Goal: Information Seeking & Learning: Learn about a topic

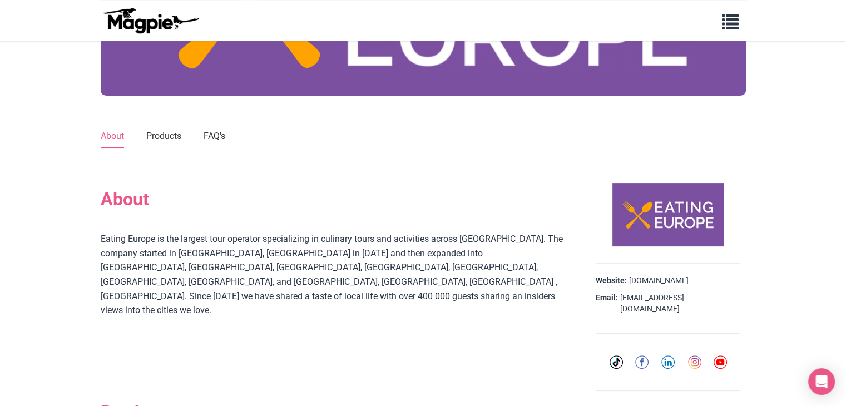
scroll to position [259, 0]
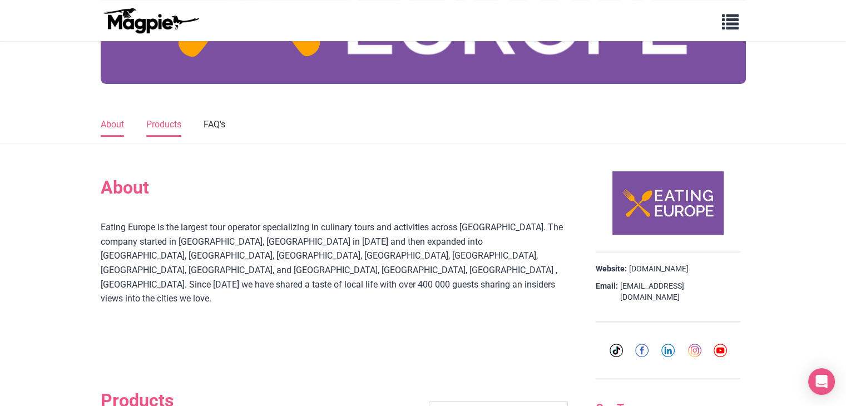
click at [173, 123] on link "Products" at bounding box center [163, 124] width 35 height 23
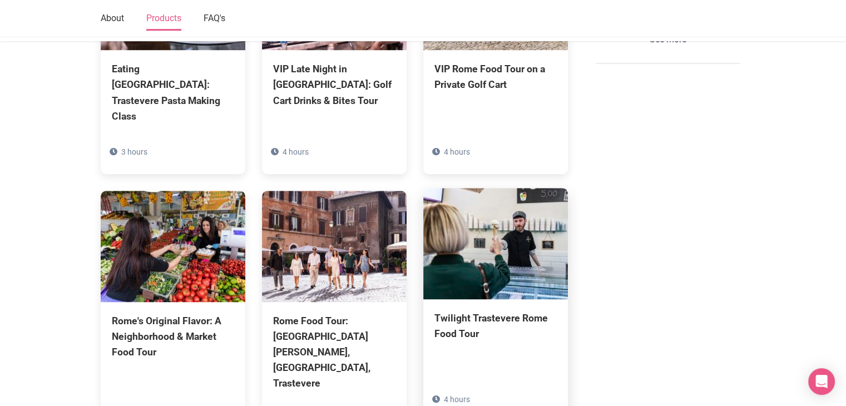
scroll to position [807, 0]
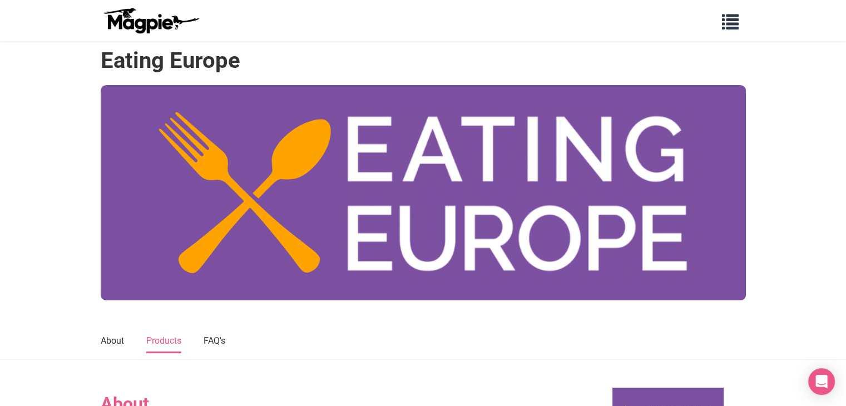
scroll to position [0, 0]
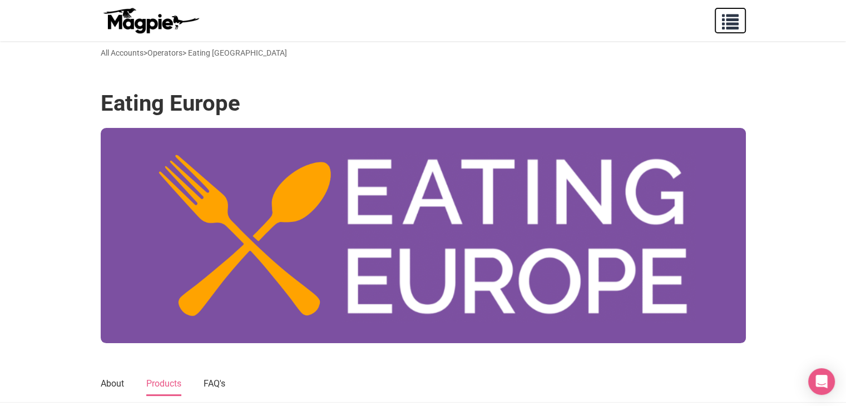
click at [734, 22] on span "button" at bounding box center [730, 19] width 17 height 17
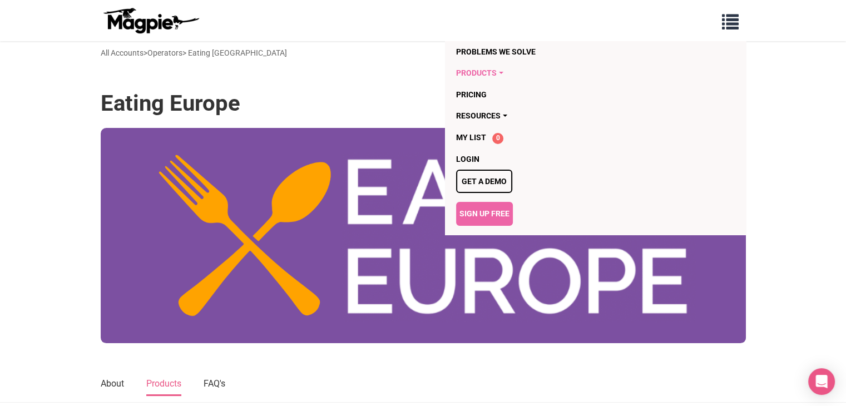
click at [499, 74] on link "Products" at bounding box center [531, 72] width 151 height 21
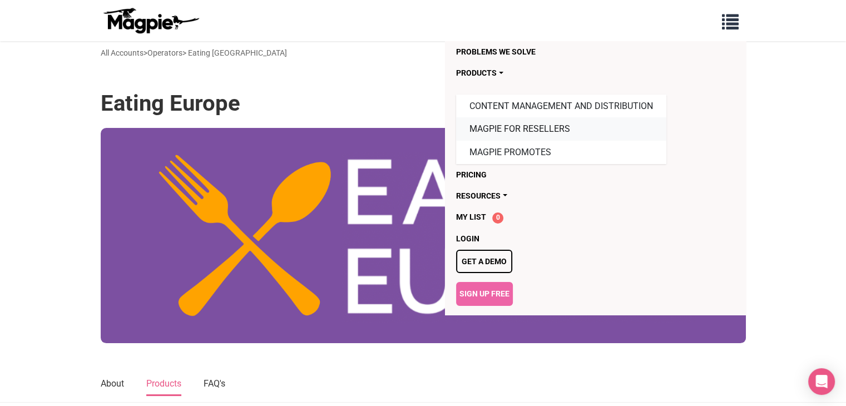
click at [551, 128] on link "Magpie for Resellers" at bounding box center [561, 128] width 210 height 23
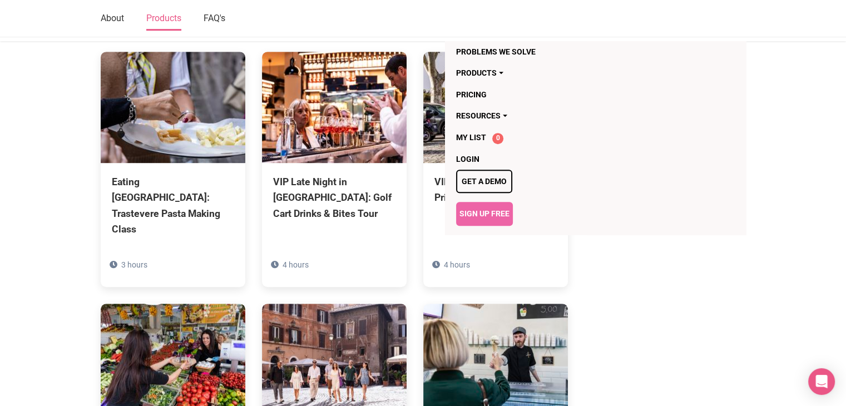
scroll to position [648, 0]
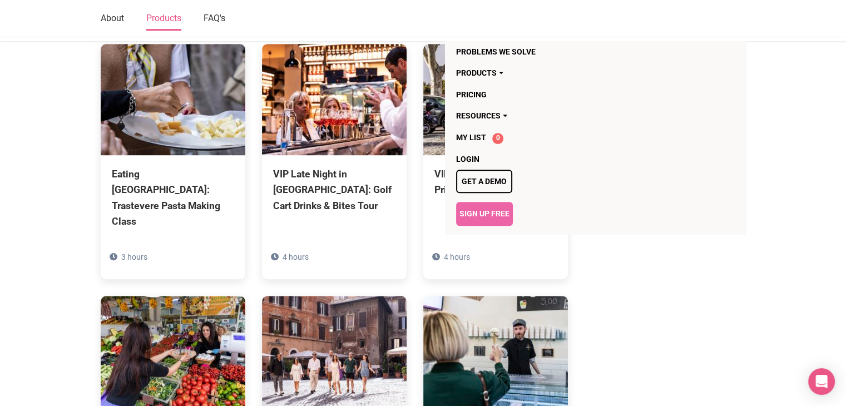
click at [44, 206] on section "About Eating Europe is the largest tour operator specializing in culinary tours…" at bounding box center [423, 262] width 846 height 1016
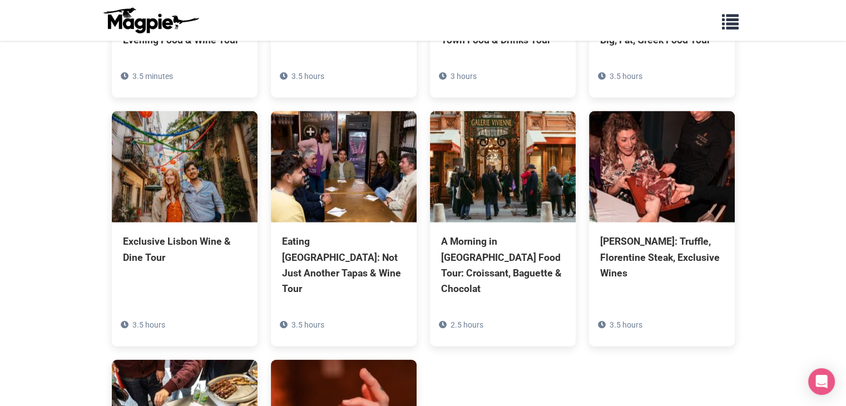
scroll to position [2418, 0]
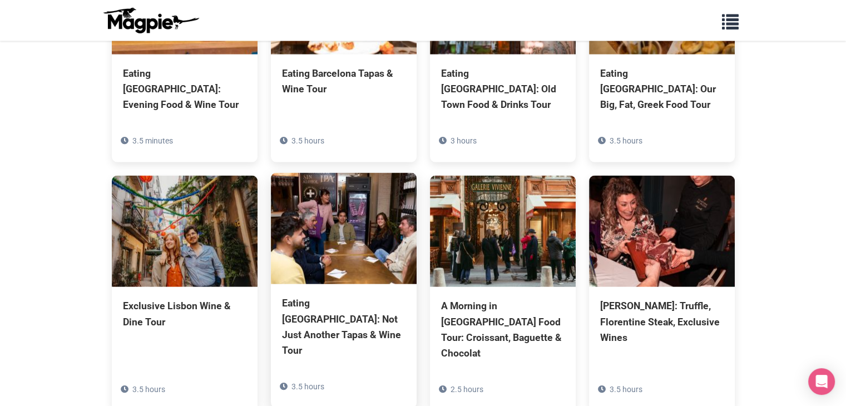
click at [329, 295] on div "Eating [GEOGRAPHIC_DATA]: Not Just Another Tapas & Wine Tour" at bounding box center [343, 326] width 123 height 63
